Goal: Find specific page/section: Find specific page/section

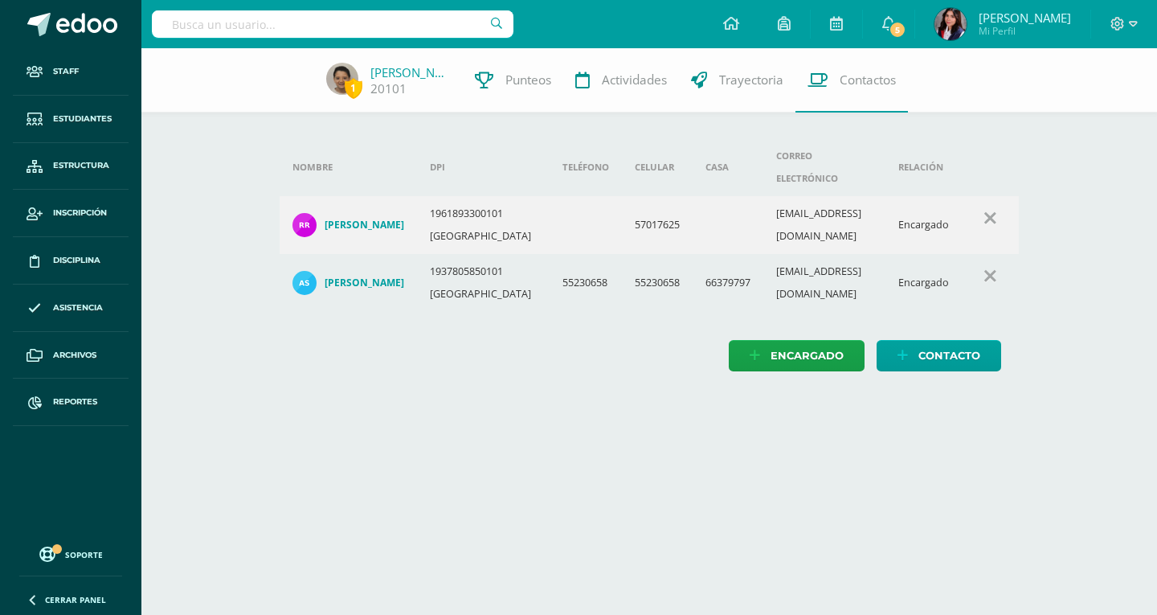
click at [407, 35] on input "text" at bounding box center [333, 23] width 362 height 27
type input "Piloña VArgas"
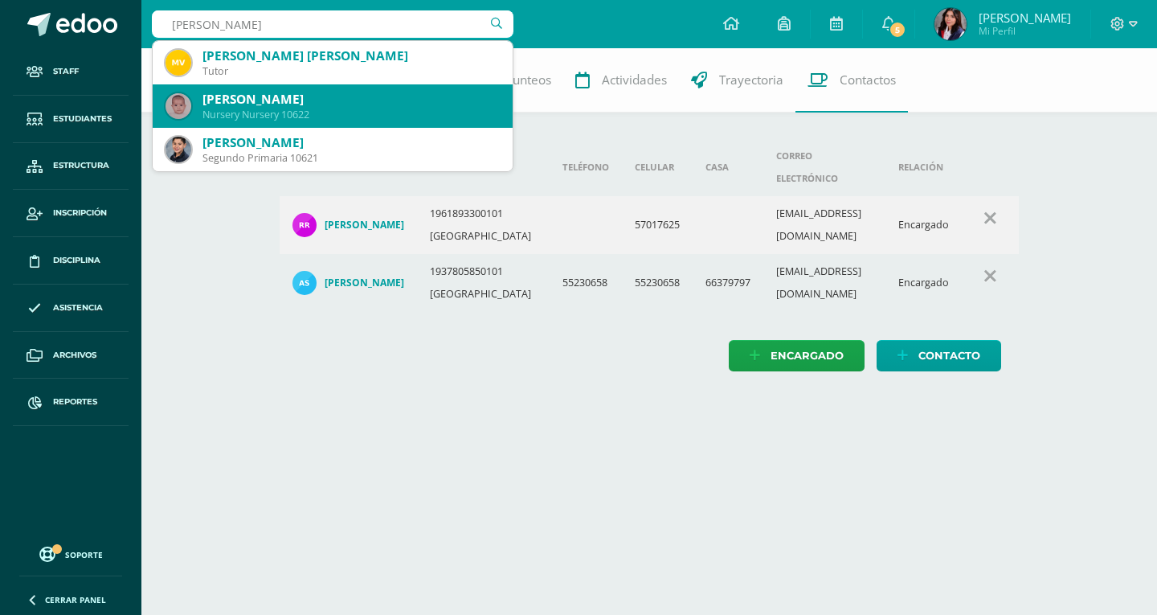
click at [374, 111] on div "Nursery Nursery 10622" at bounding box center [351, 115] width 297 height 14
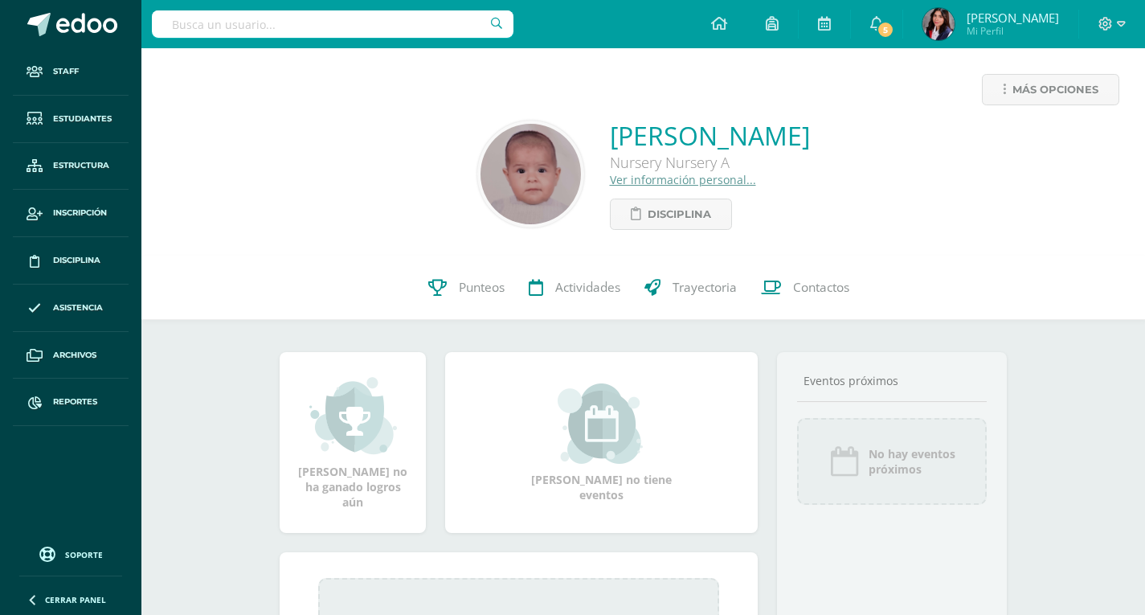
click at [828, 293] on span "Contactos" at bounding box center [821, 287] width 56 height 17
